Goal: Task Accomplishment & Management: Manage account settings

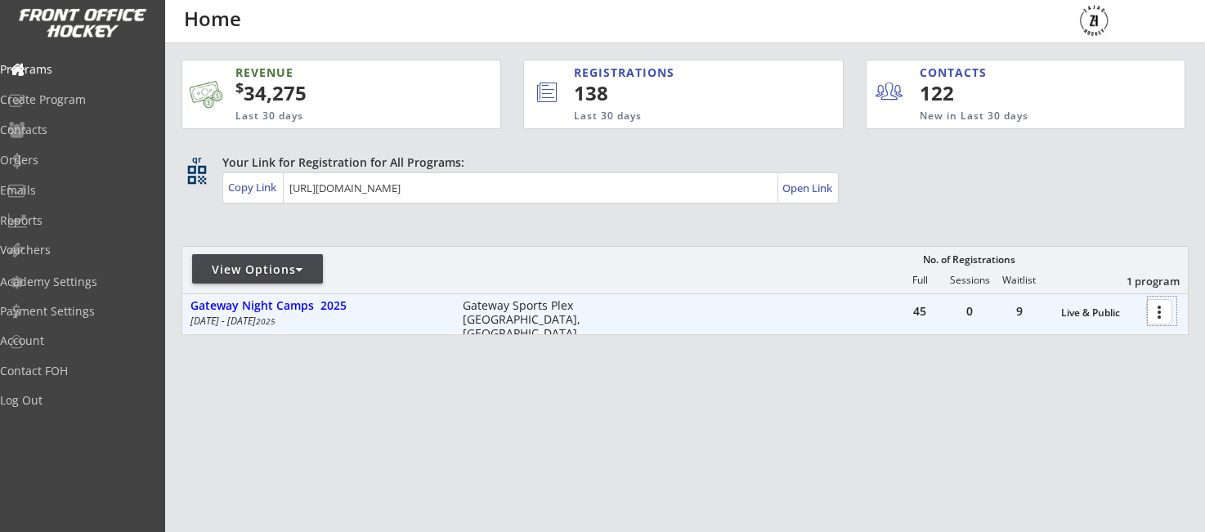
drag, startPoint x: 1156, startPoint y: 315, endPoint x: 1145, endPoint y: 325, distance: 15.0
click at [1156, 315] on div at bounding box center [1162, 311] width 29 height 29
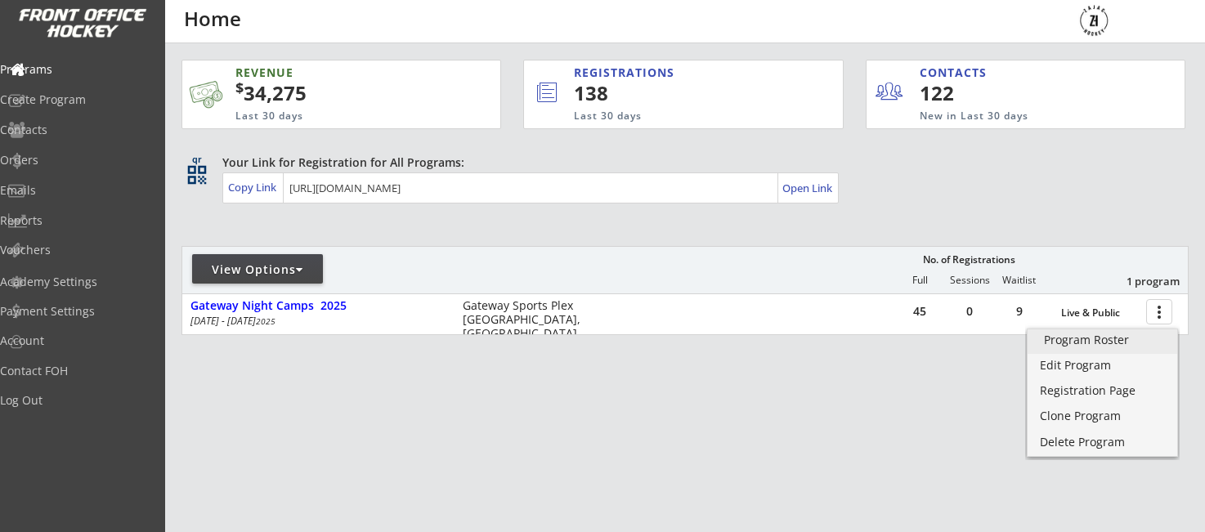
click at [1068, 342] on div "Program Roster" at bounding box center [1102, 339] width 117 height 11
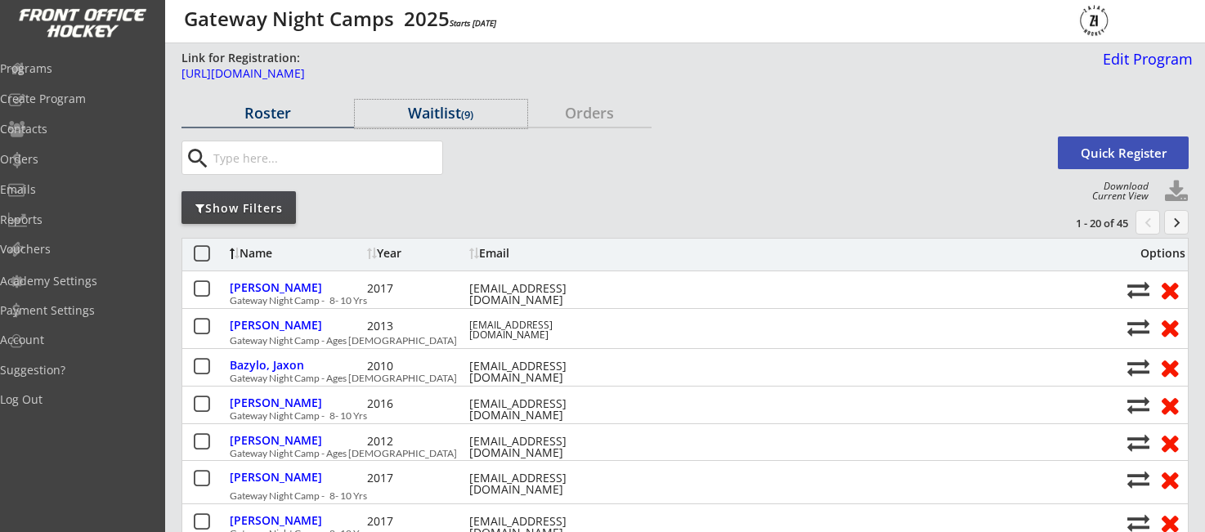
click at [427, 114] on div "Waitlist (9)" at bounding box center [441, 112] width 172 height 15
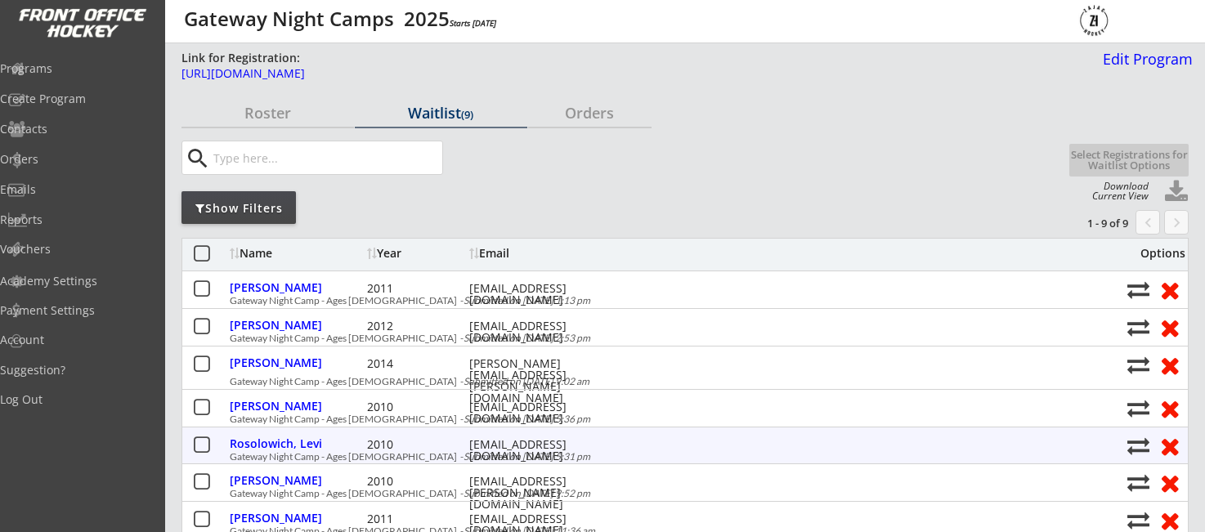
click at [200, 442] on button at bounding box center [201, 446] width 20 height 20
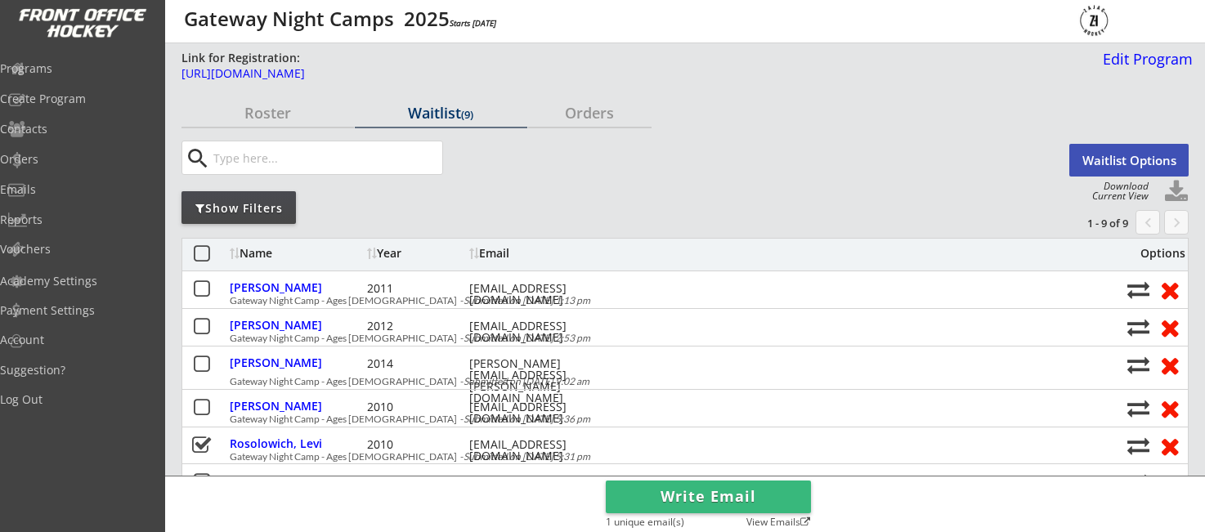
click at [1116, 162] on button "Waitlist Options" at bounding box center [1128, 160] width 119 height 33
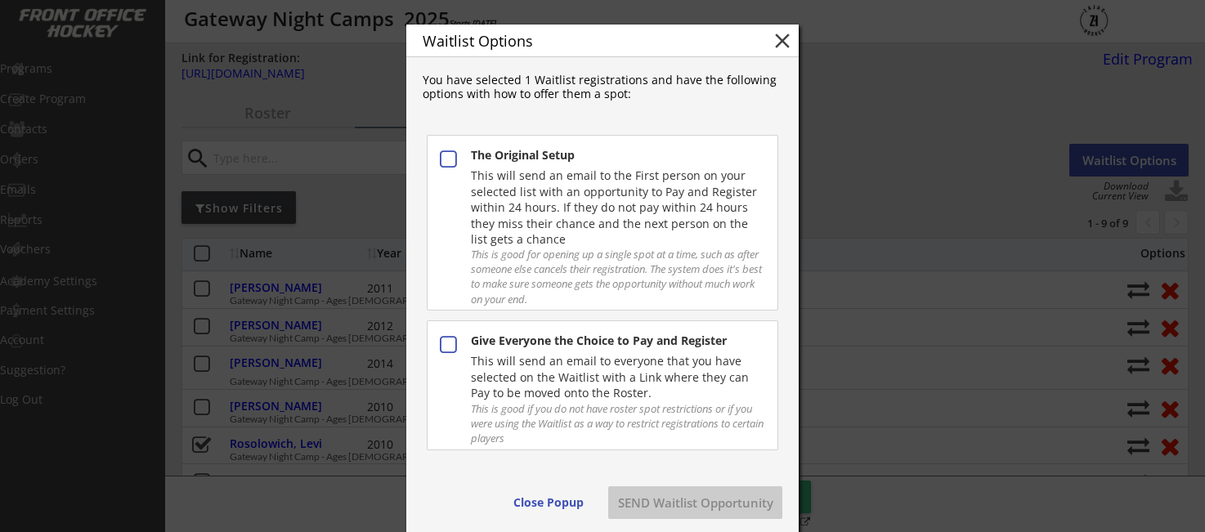
drag, startPoint x: 446, startPoint y: 155, endPoint x: 675, endPoint y: 169, distance: 229.3
click at [446, 155] on button at bounding box center [447, 160] width 21 height 21
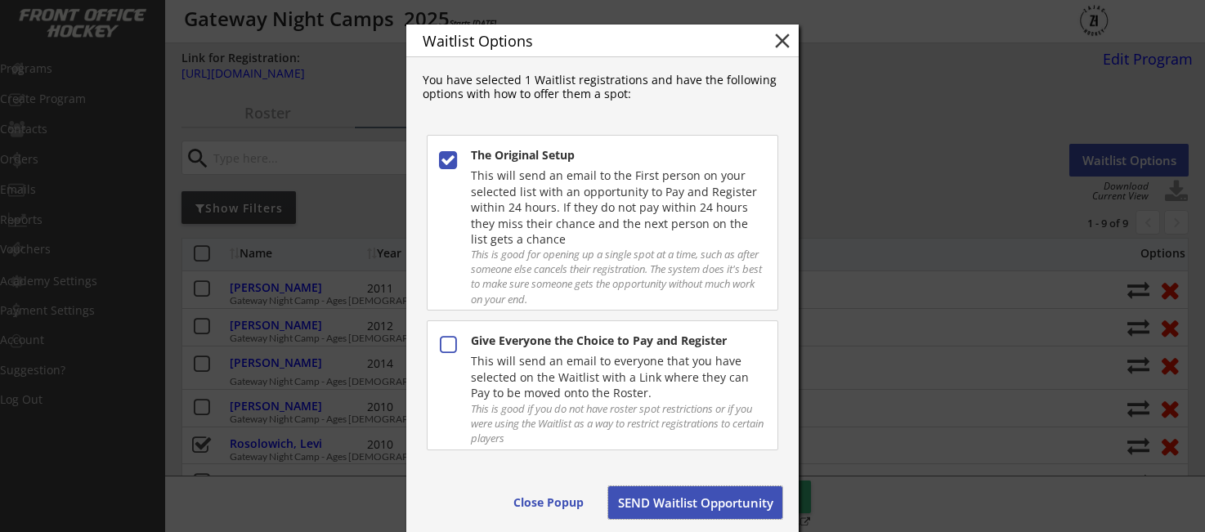
drag, startPoint x: 696, startPoint y: 507, endPoint x: 782, endPoint y: 395, distance: 141.6
click at [696, 507] on button "SEND Waitlist Opportunity" at bounding box center [695, 502] width 174 height 33
